Goal: Find specific page/section: Find specific page/section

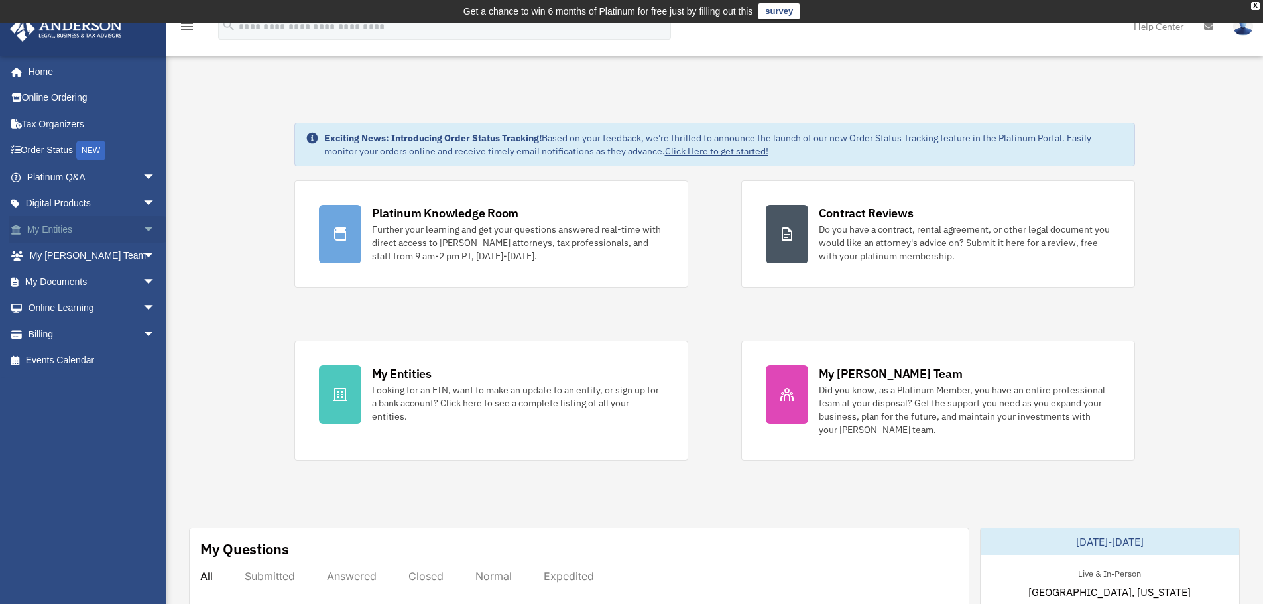
click at [143, 233] on span "arrow_drop_down" at bounding box center [156, 229] width 27 height 27
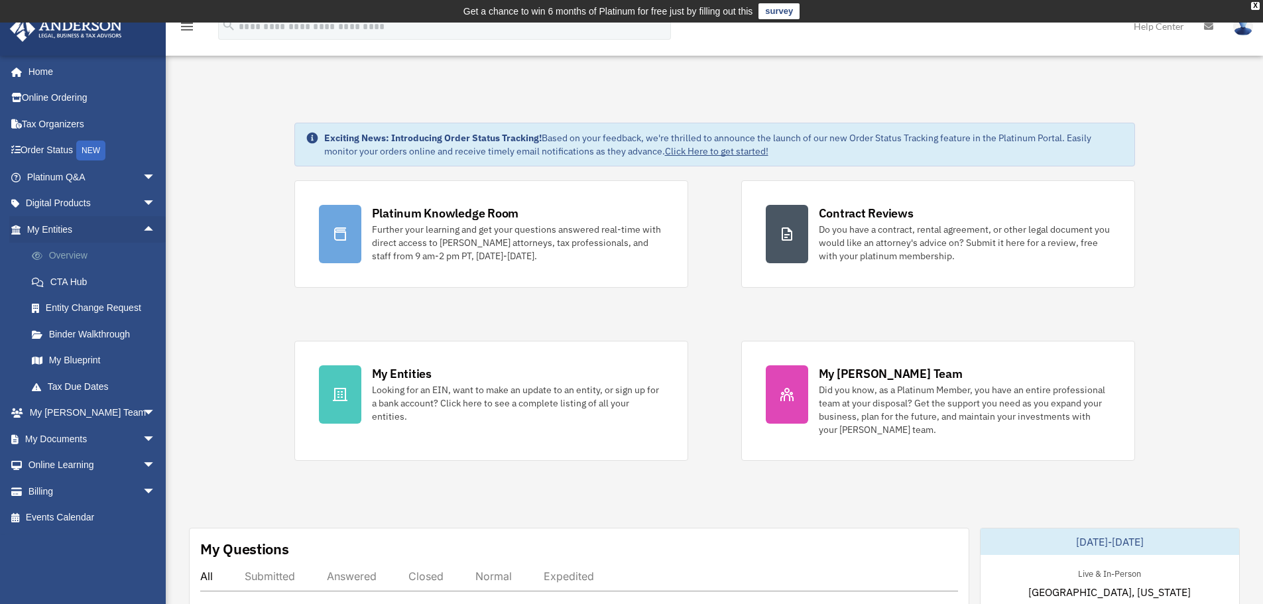
click at [77, 255] on link "Overview" at bounding box center [97, 256] width 157 height 27
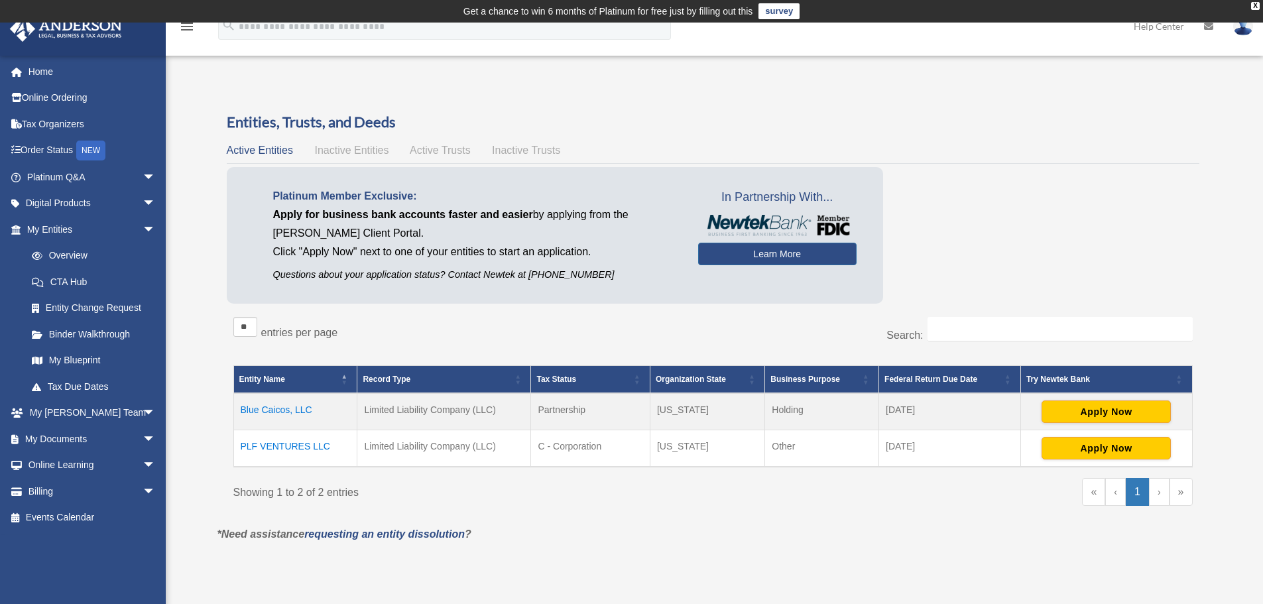
click at [416, 154] on span "Active Trusts" at bounding box center [440, 149] width 61 height 11
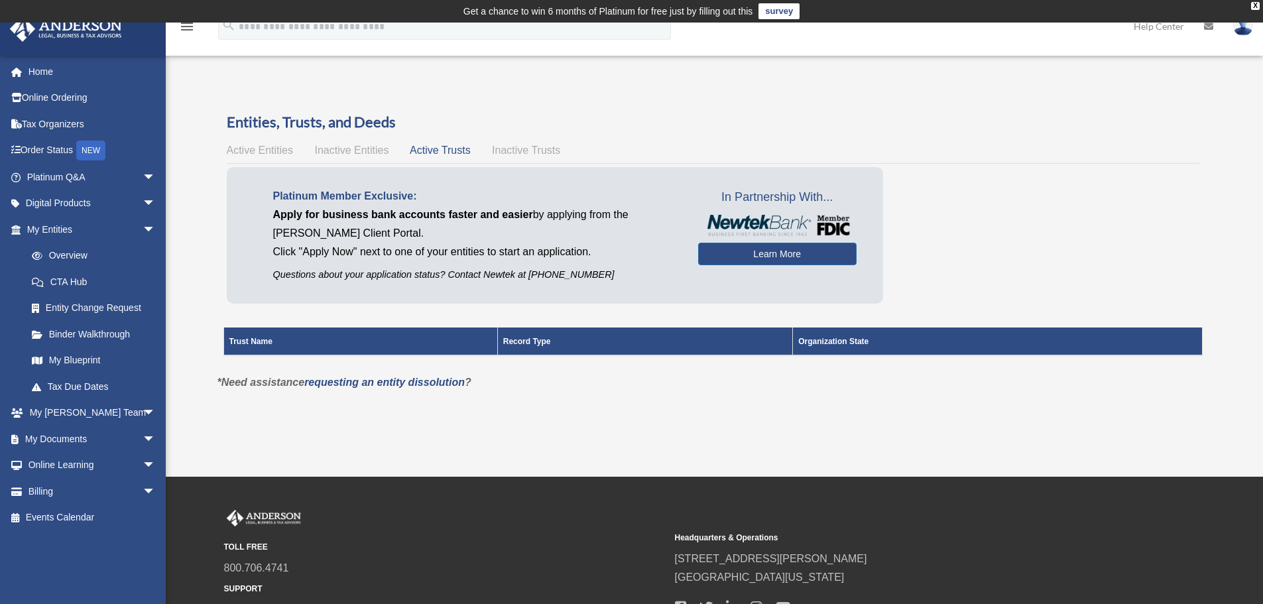
click at [259, 141] on div "Entities, Trusts, and Deeds Active Entities Inactive Entities Active Trusts Ina…" at bounding box center [713, 242] width 972 height 261
click at [261, 156] on div "Active Entities Inactive Entities Active Trusts Inactive Trusts" at bounding box center [713, 150] width 972 height 19
click at [267, 147] on span "Active Entities" at bounding box center [260, 149] width 66 height 11
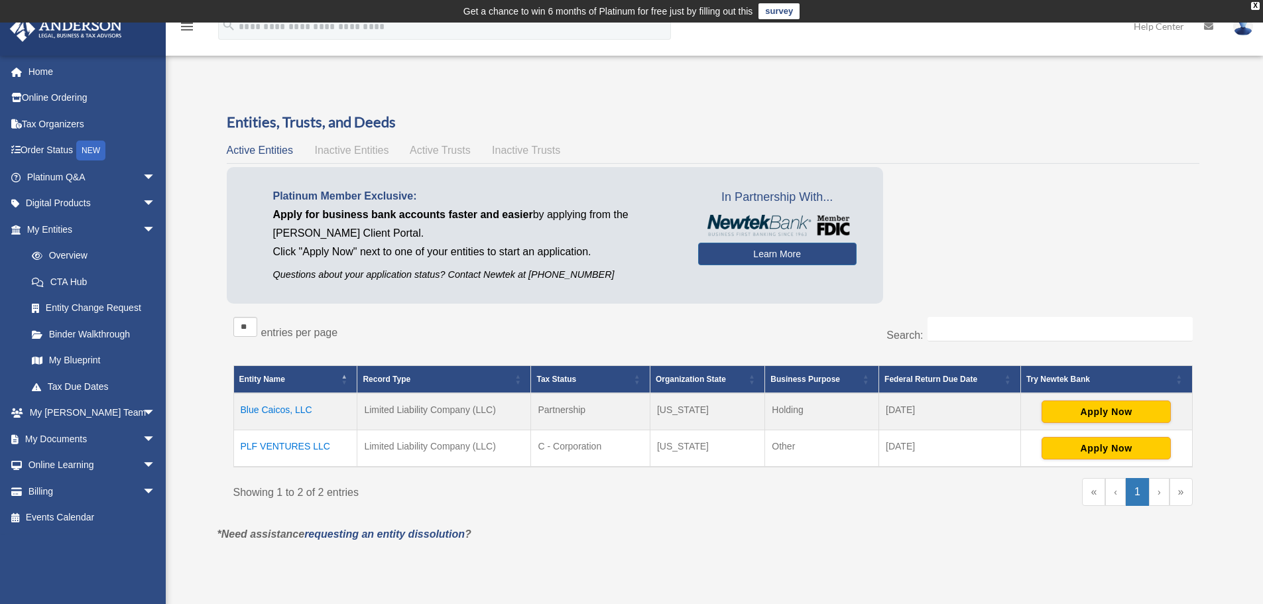
click at [295, 449] on td "PLF VENTURES LLC" at bounding box center [295, 448] width 124 height 37
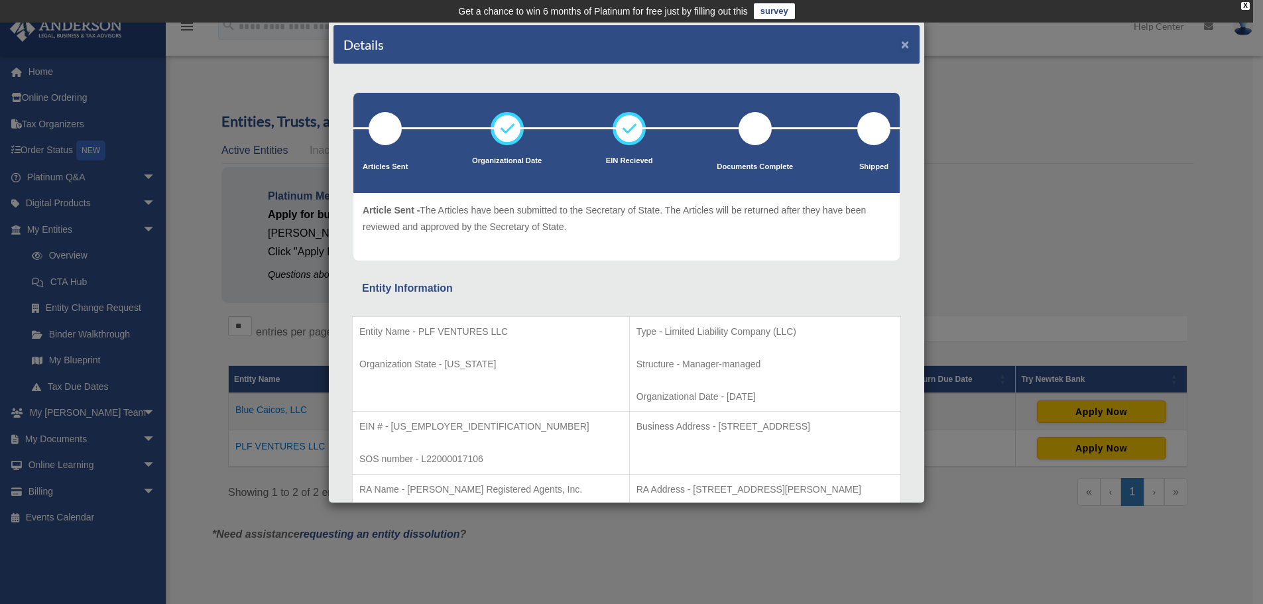
click at [901, 43] on button "×" at bounding box center [905, 44] width 9 height 14
